Goal: Task Accomplishment & Management: Use online tool/utility

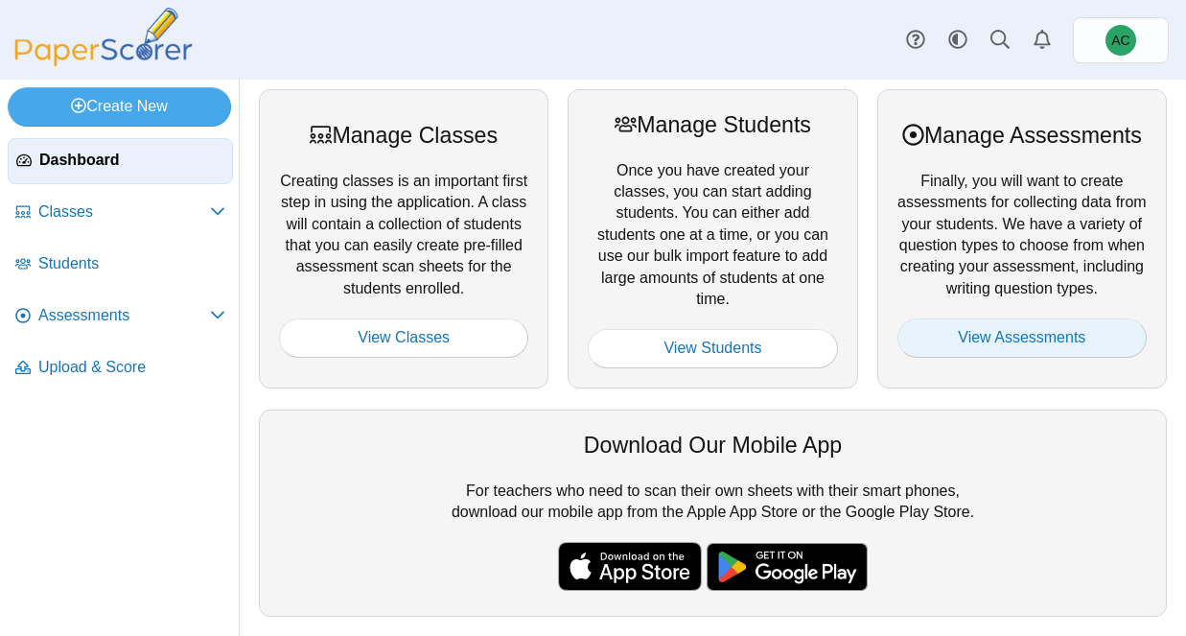
click at [1070, 357] on link "View Assessments" at bounding box center [1022, 337] width 249 height 38
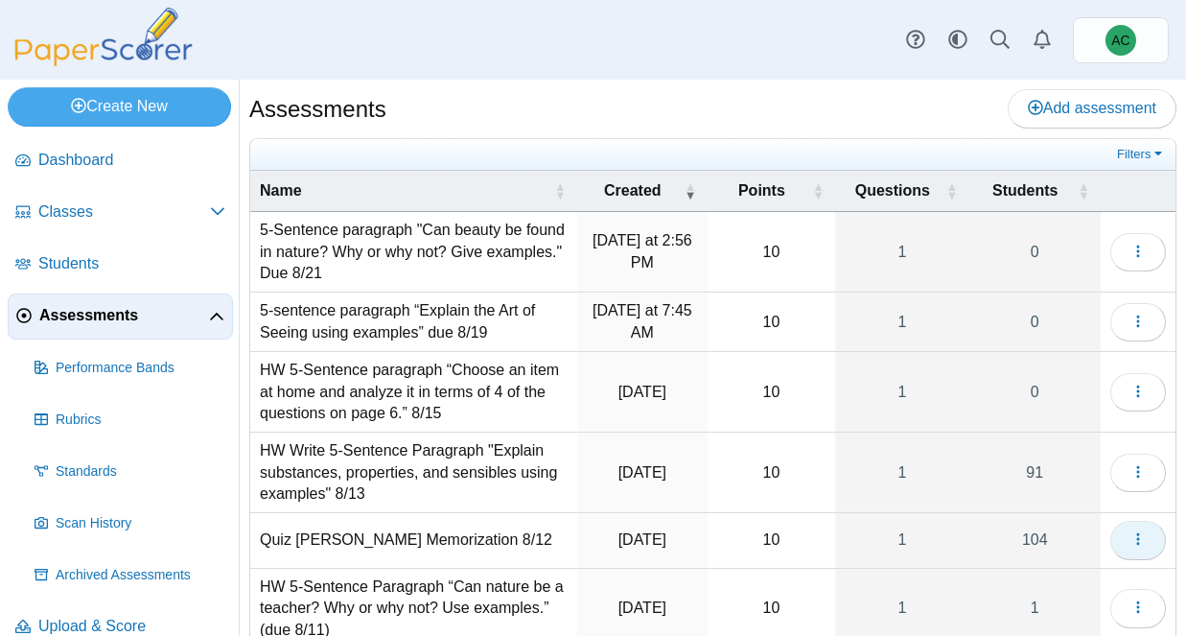
click at [1142, 540] on icon "button" at bounding box center [1138, 538] width 15 height 15
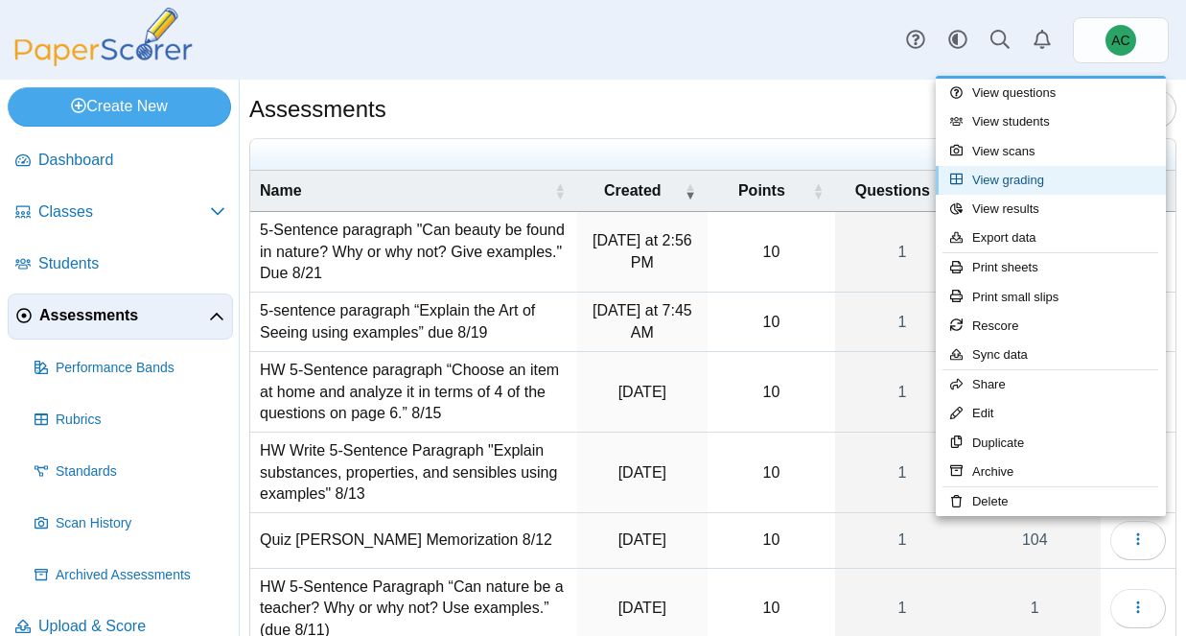
click at [1012, 183] on link "View grading" at bounding box center [1051, 180] width 230 height 29
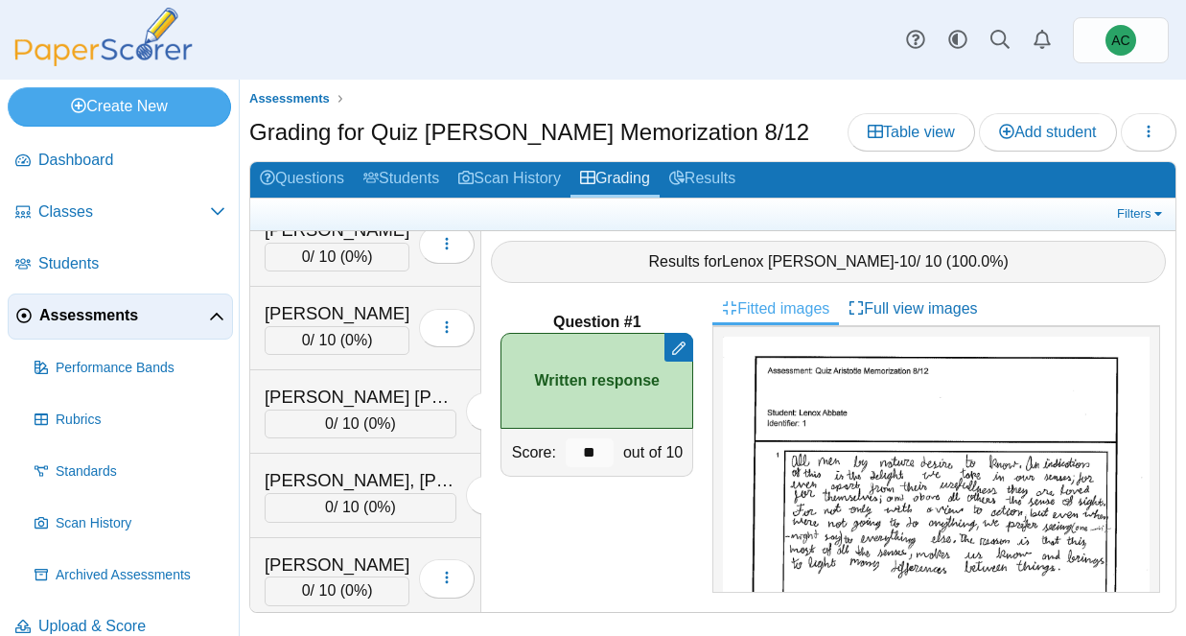
scroll to position [5873, 0]
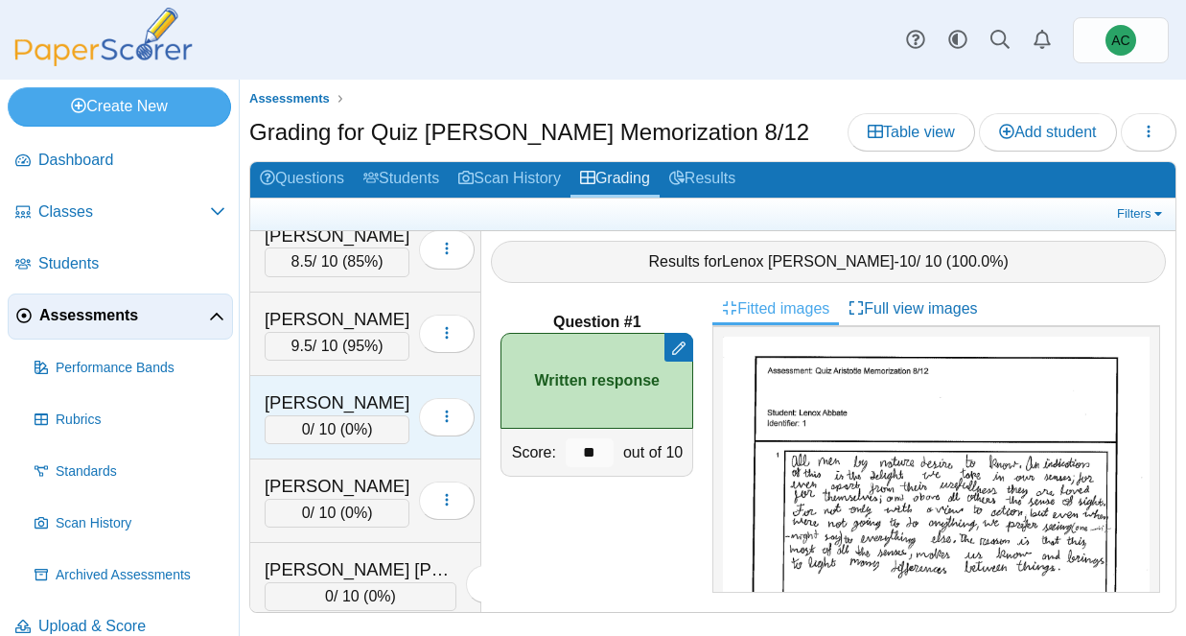
click at [339, 402] on div "[PERSON_NAME]" at bounding box center [337, 402] width 145 height 25
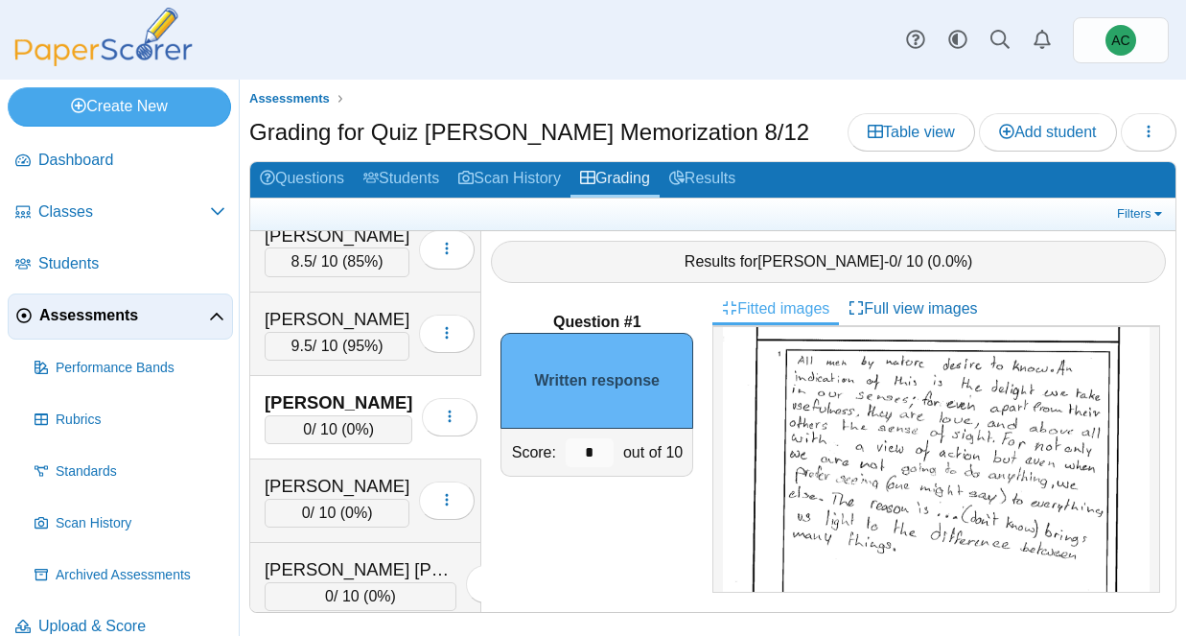
scroll to position [113, 0]
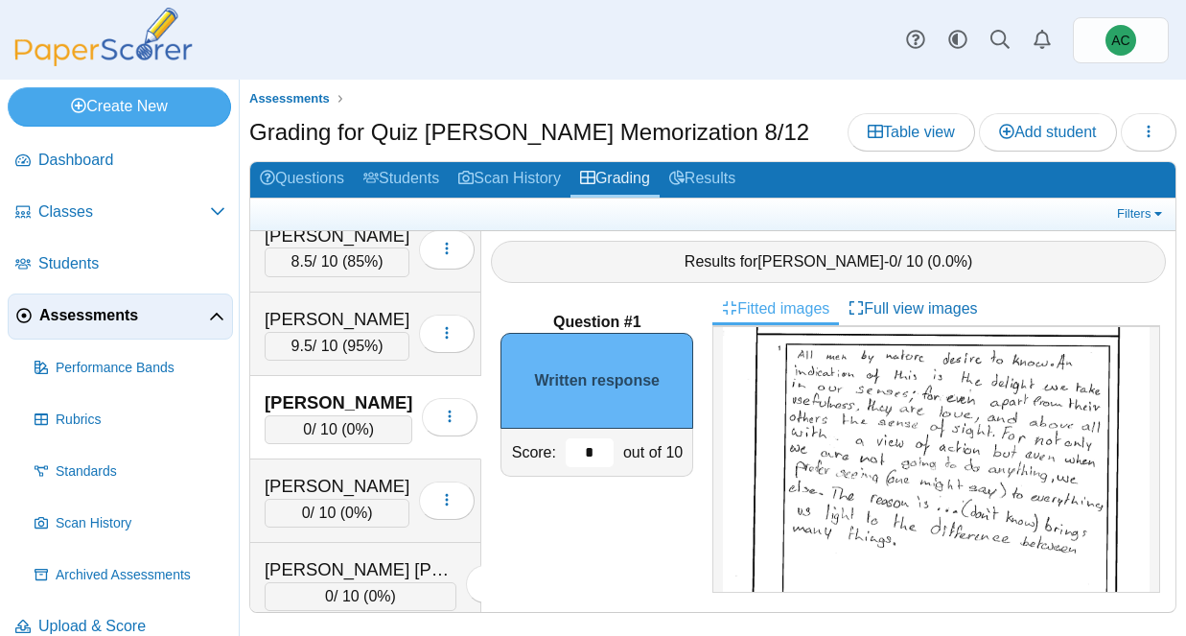
click at [601, 446] on input "*" at bounding box center [590, 452] width 48 height 29
